Goal: Task Accomplishment & Management: Manage account settings

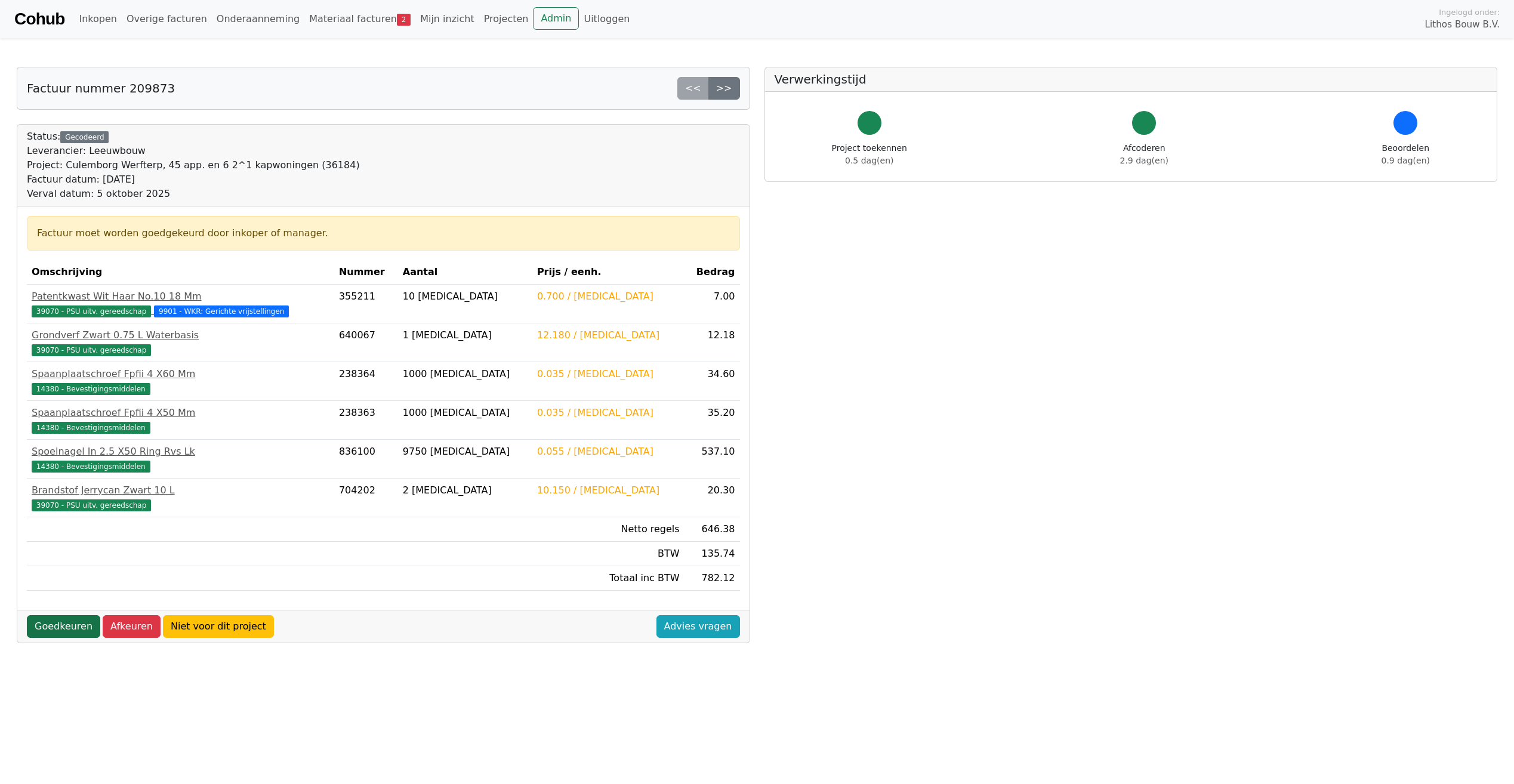
click at [61, 627] on link "Goedkeuren" at bounding box center [63, 626] width 73 height 23
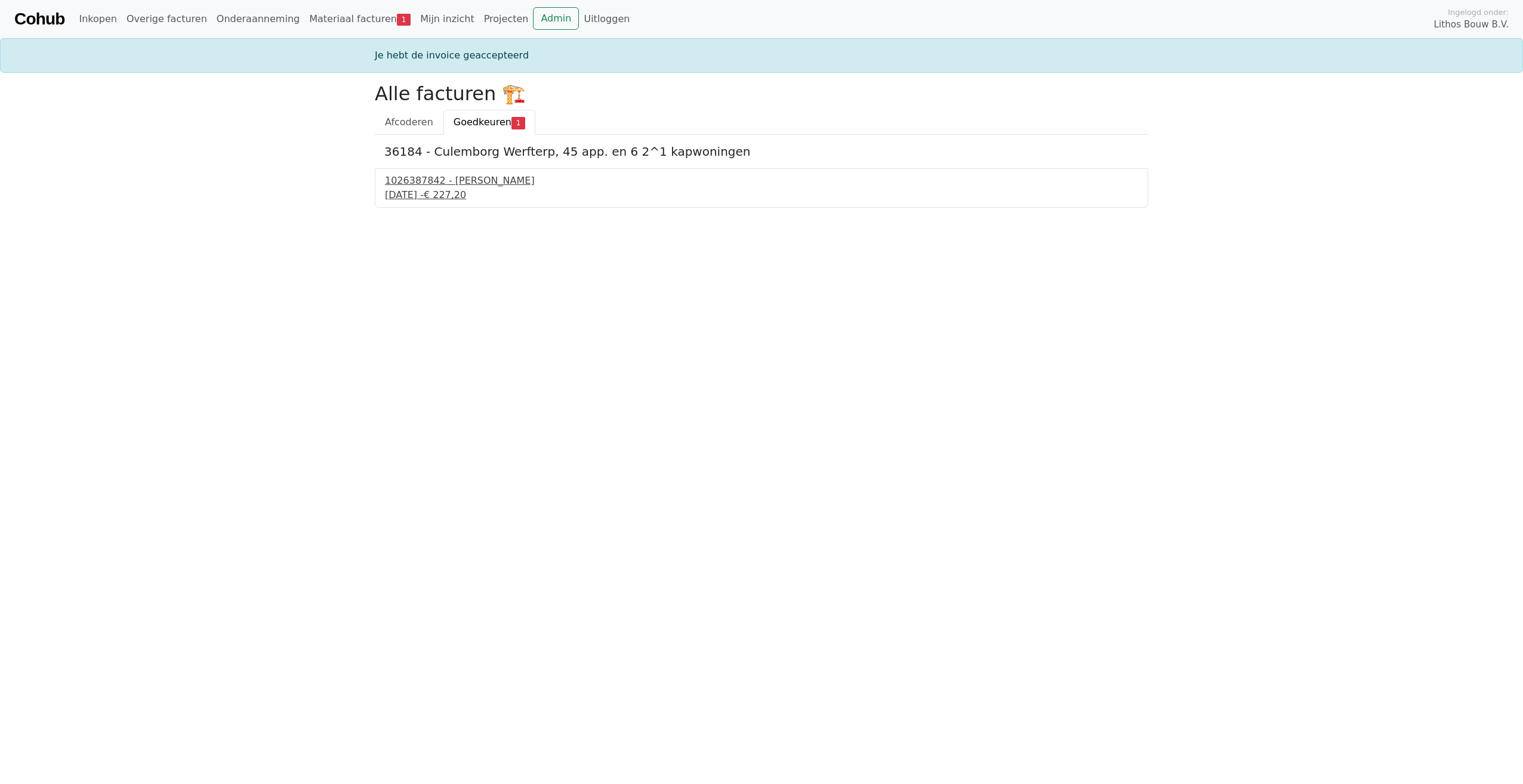
click at [459, 195] on div "3 september 2025 - € 227,20" at bounding box center [761, 195] width 753 height 14
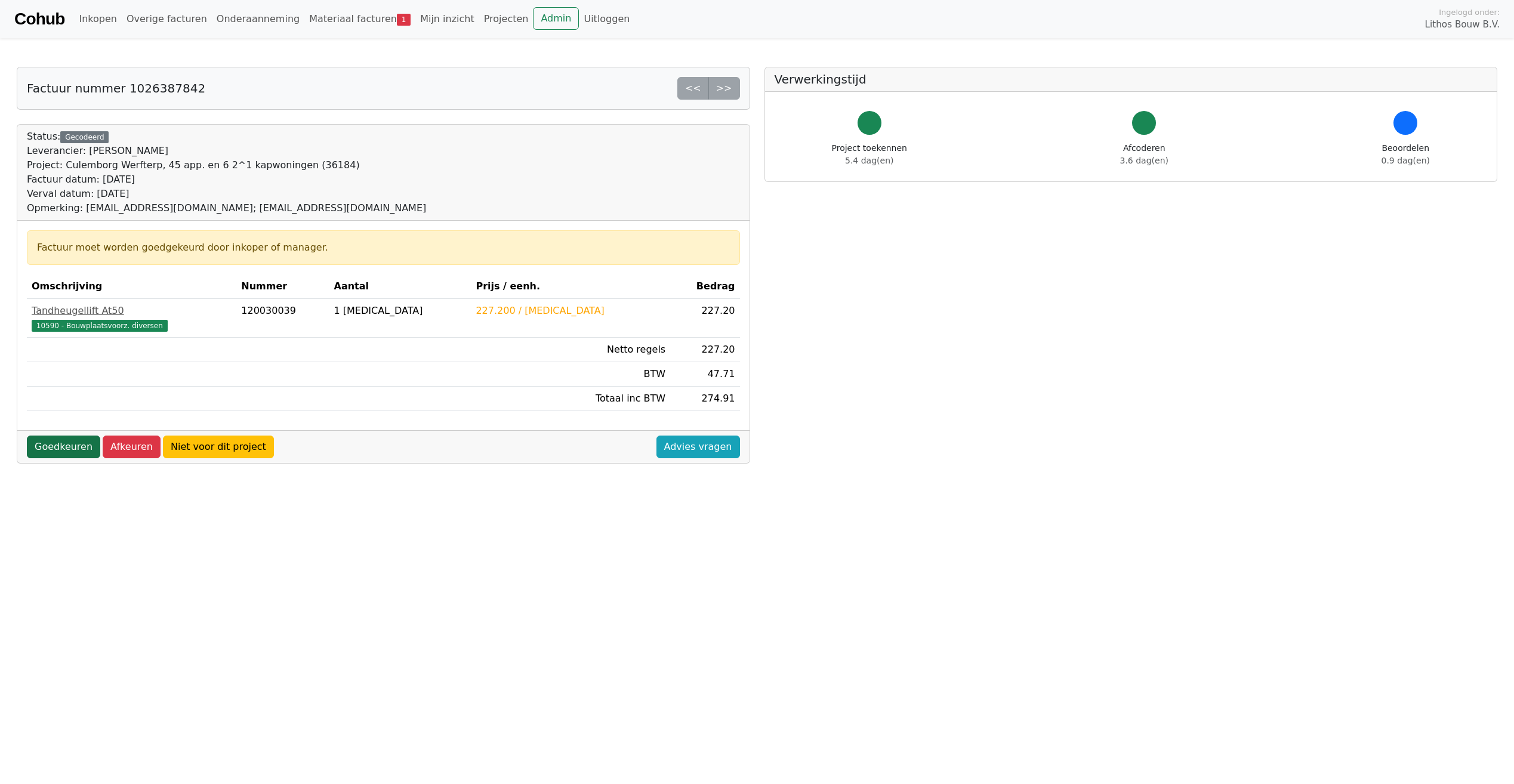
click at [66, 447] on link "Goedkeuren" at bounding box center [63, 446] width 73 height 23
